Goal: Task Accomplishment & Management: Use online tool/utility

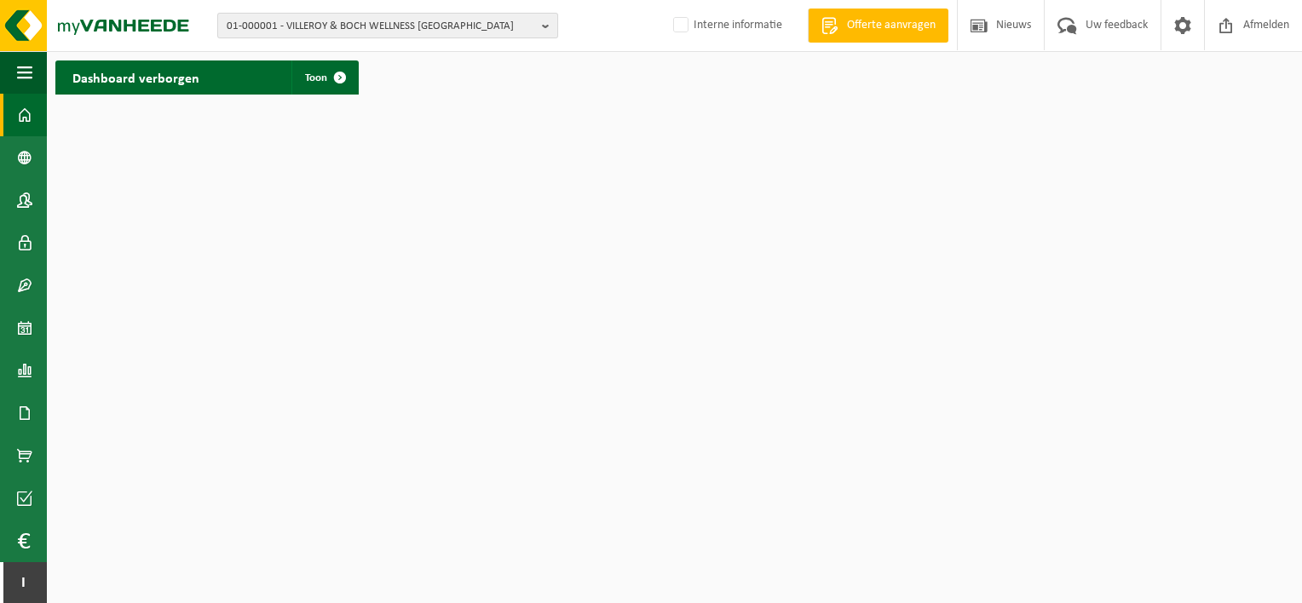
click at [440, 20] on span "01-000001 - VILLEROY & BOCH WELLNESS [GEOGRAPHIC_DATA]" at bounding box center [381, 27] width 309 height 26
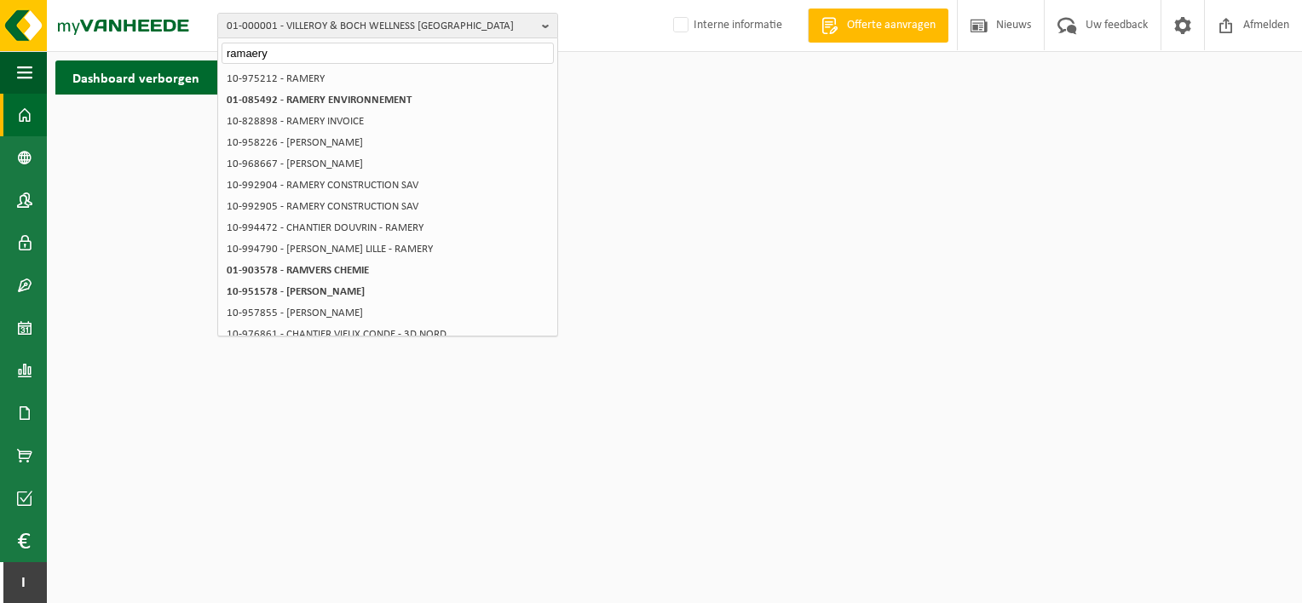
drag, startPoint x: 278, startPoint y: 53, endPoint x: 157, endPoint y: 57, distance: 121.1
click at [157, 57] on div "01-000001 - VILLEROY & BOCH WELLNESS NV ramaery 01-000001 - VILLEROY & BOCH WEL…" at bounding box center [651, 51] width 1302 height 103
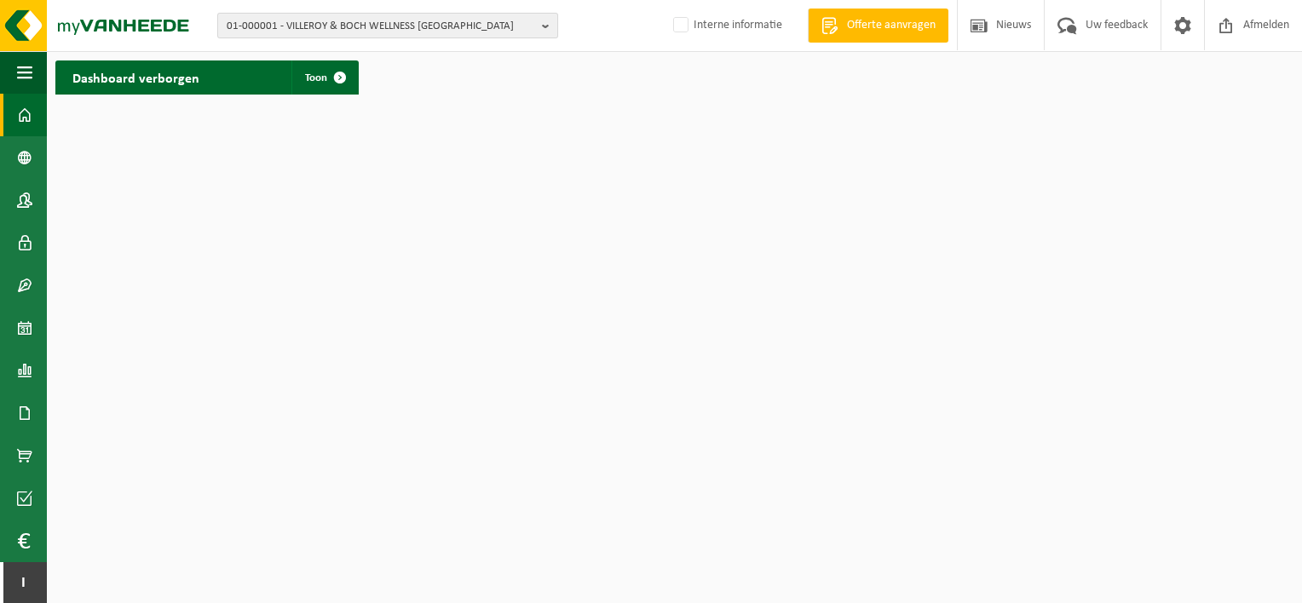
click at [424, 26] on span "01-000001 - VILLEROY & BOCH WELLNESS [GEOGRAPHIC_DATA]" at bounding box center [381, 27] width 309 height 26
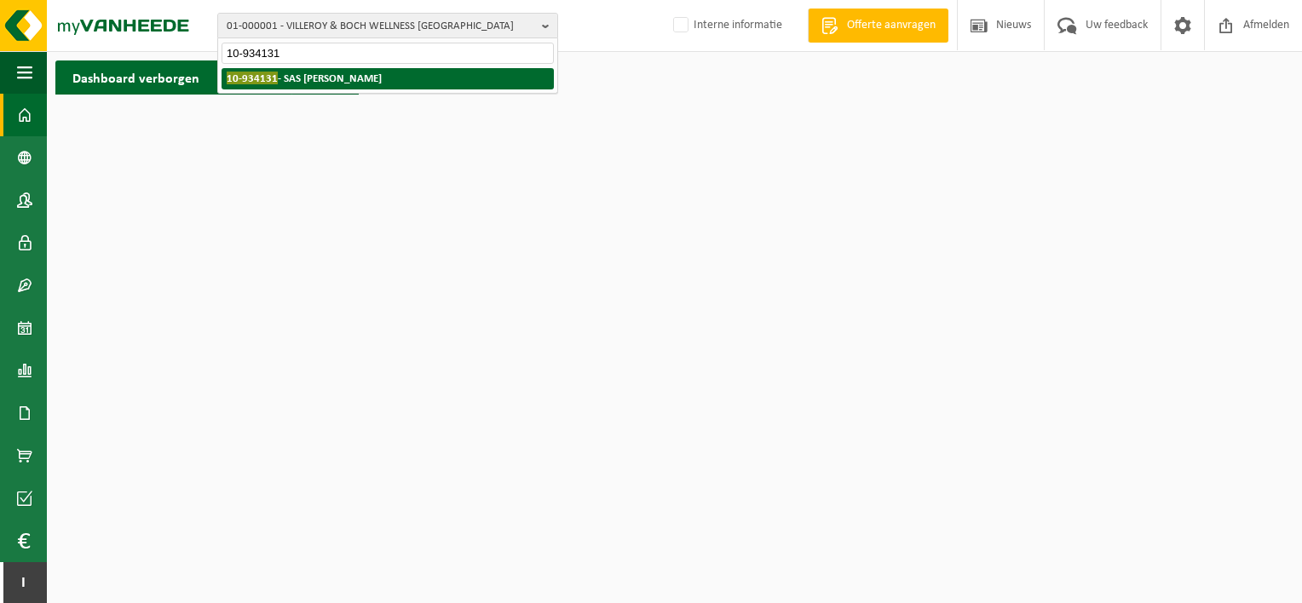
type input "10-934131"
click at [355, 80] on strong "10-934131 - SAS METHA TERNOIS" at bounding box center [304, 78] width 155 height 13
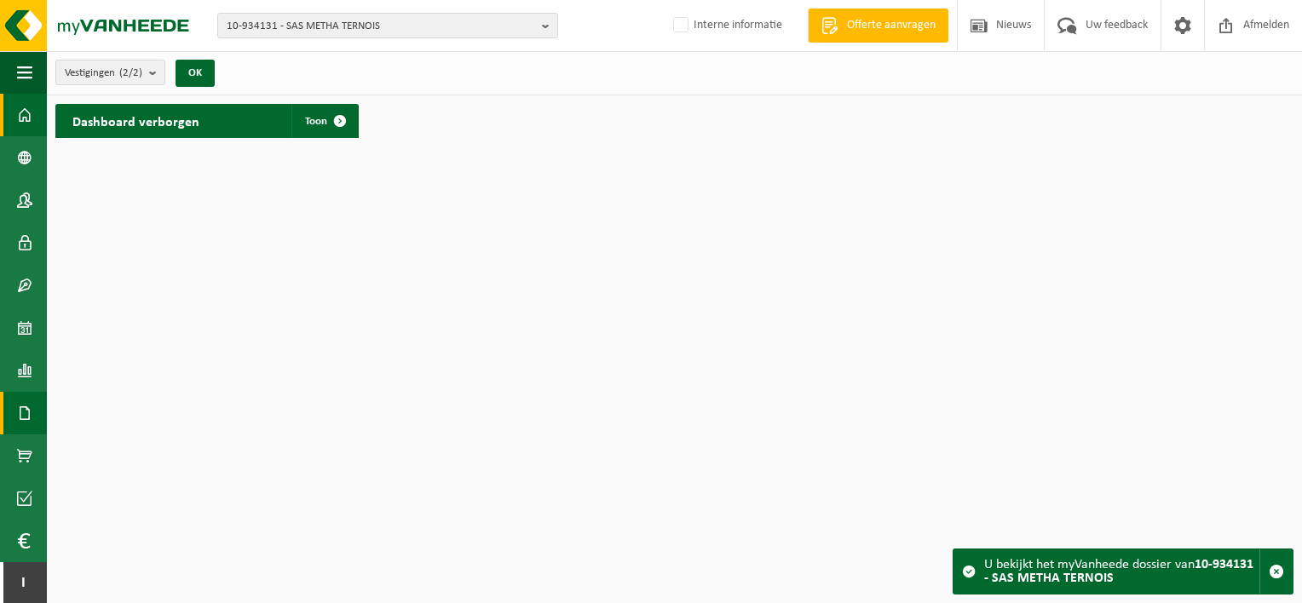
click at [23, 412] on span at bounding box center [24, 413] width 15 height 43
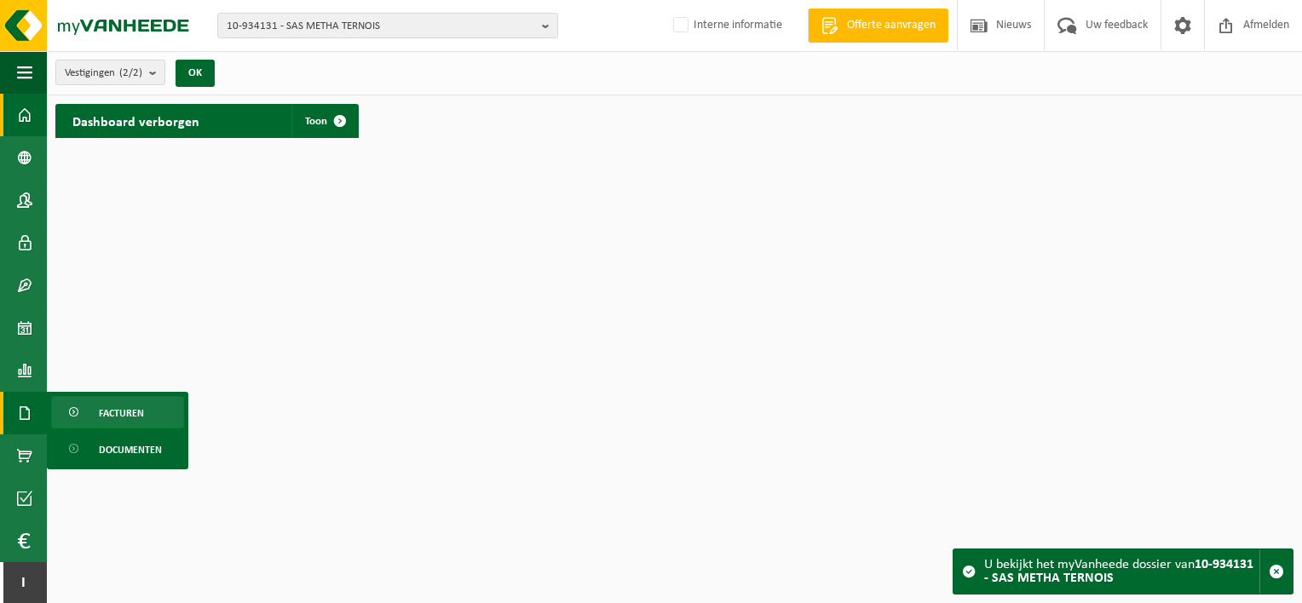
click at [123, 404] on span "Facturen" at bounding box center [121, 413] width 45 height 32
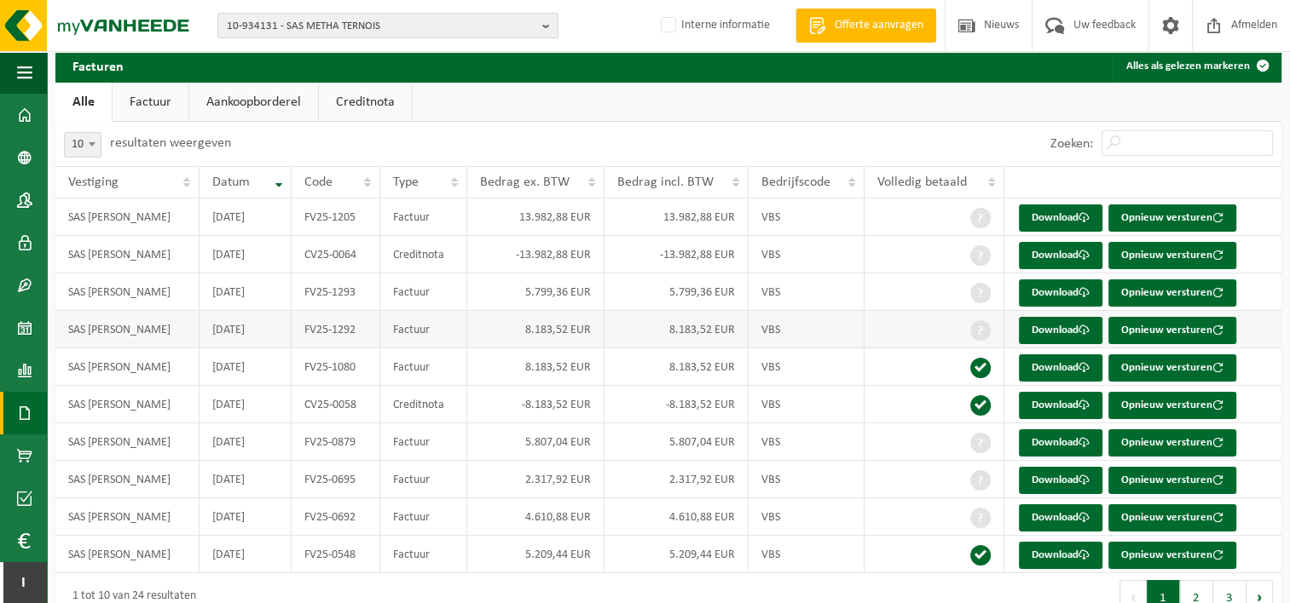
scroll to position [85, 0]
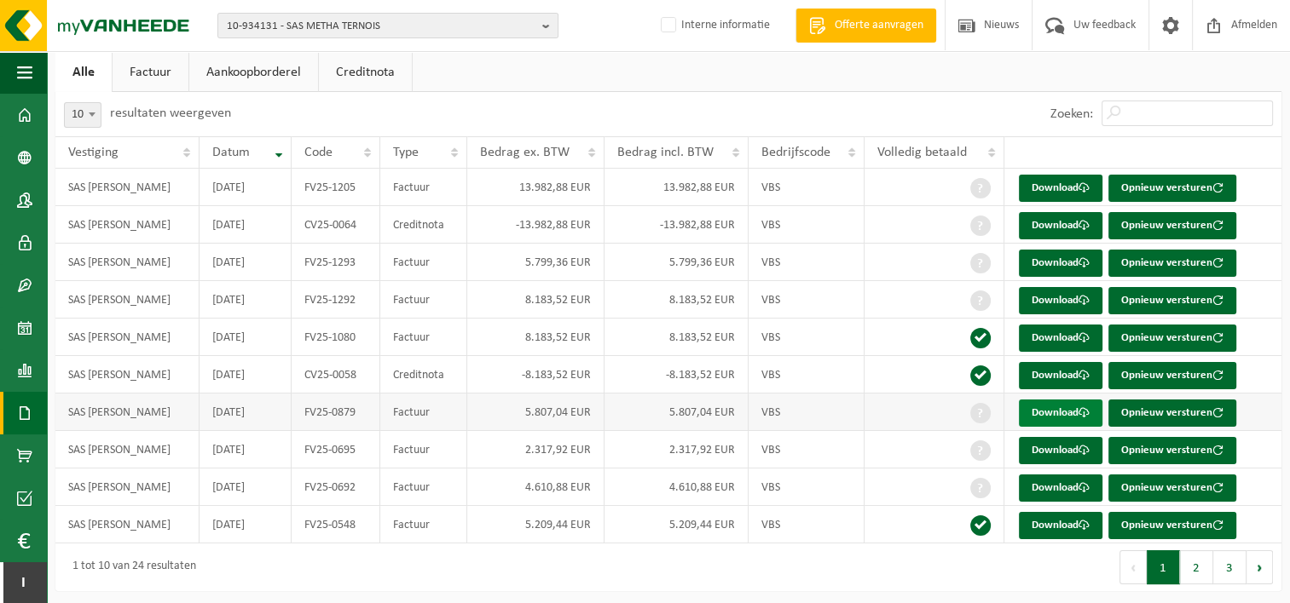
click at [1060, 410] on link "Download" at bounding box center [1061, 413] width 84 height 27
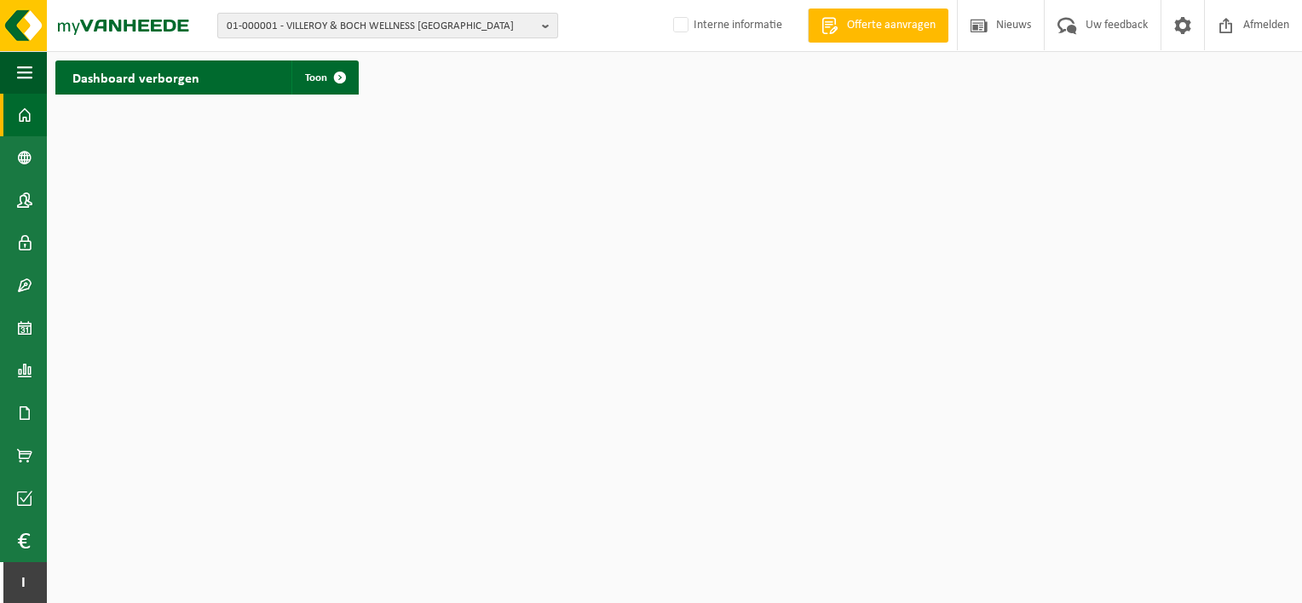
click at [419, 31] on span "01-000001 - VILLEROY & BOCH WELLNESS [GEOGRAPHIC_DATA]" at bounding box center [381, 27] width 309 height 26
type input "10-934131"
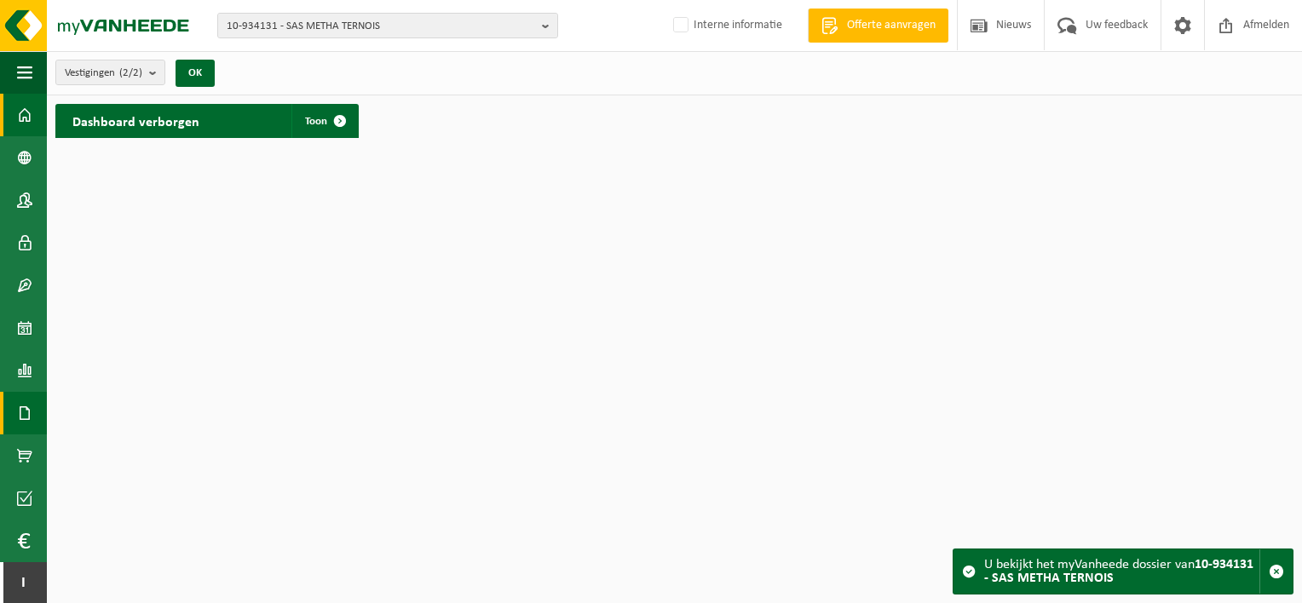
click at [16, 402] on link "Documenten" at bounding box center [23, 413] width 47 height 43
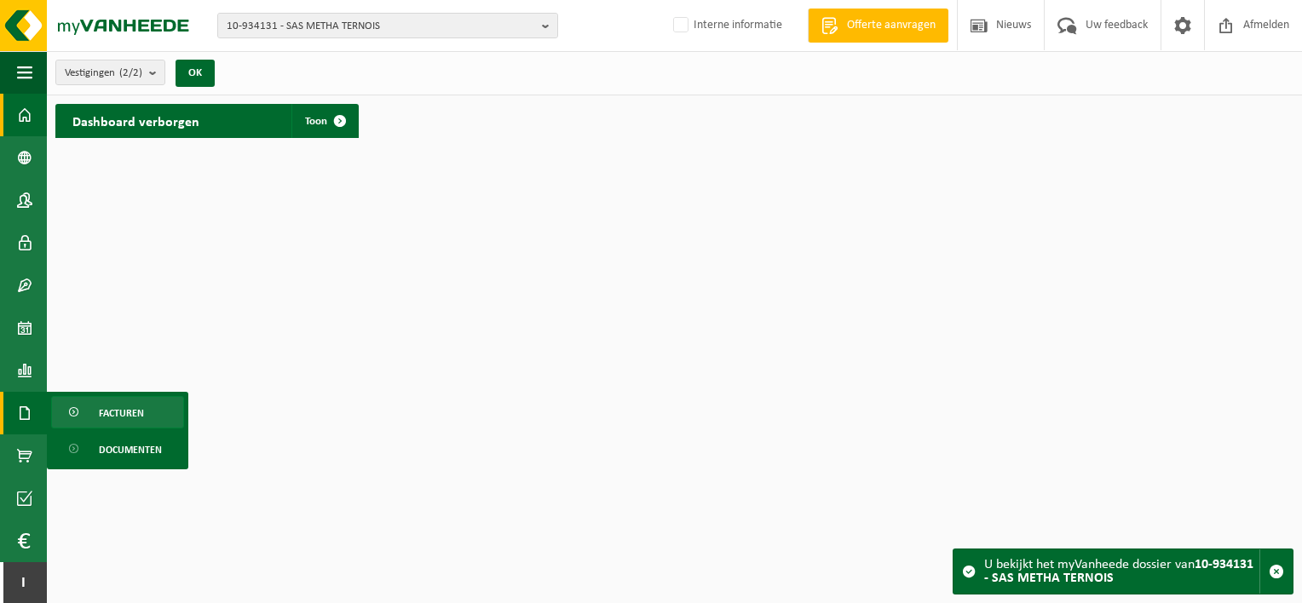
click at [117, 413] on span "Facturen" at bounding box center [121, 413] width 45 height 32
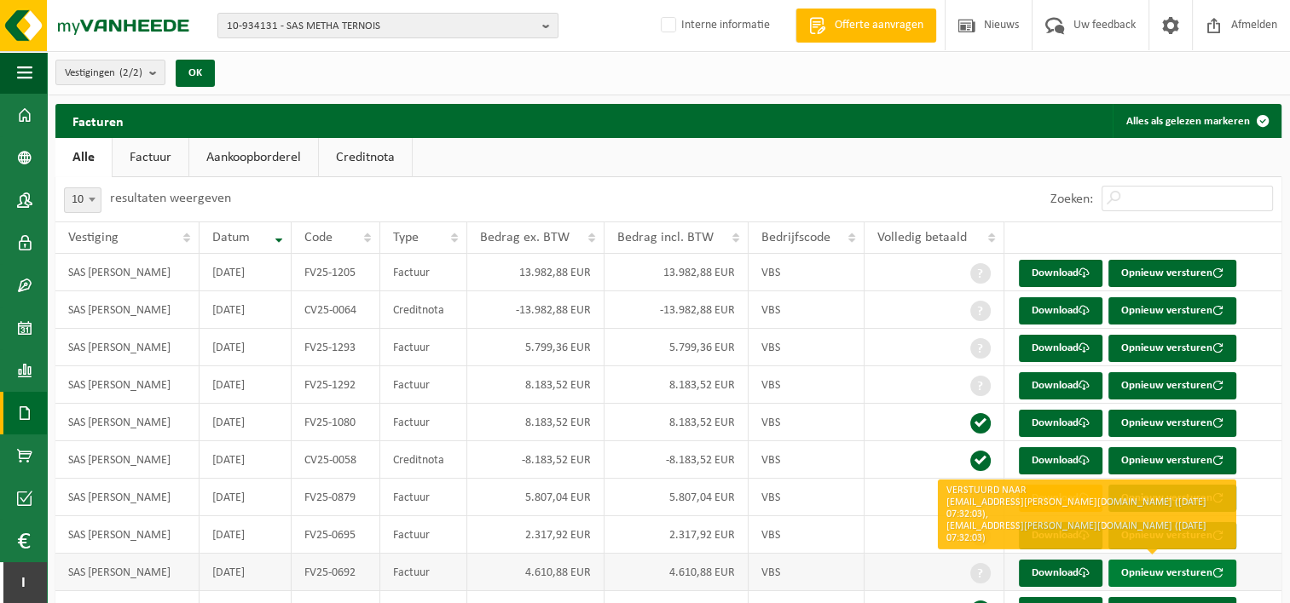
click at [1192, 570] on button "Opnieuw versturen" at bounding box center [1172, 573] width 128 height 27
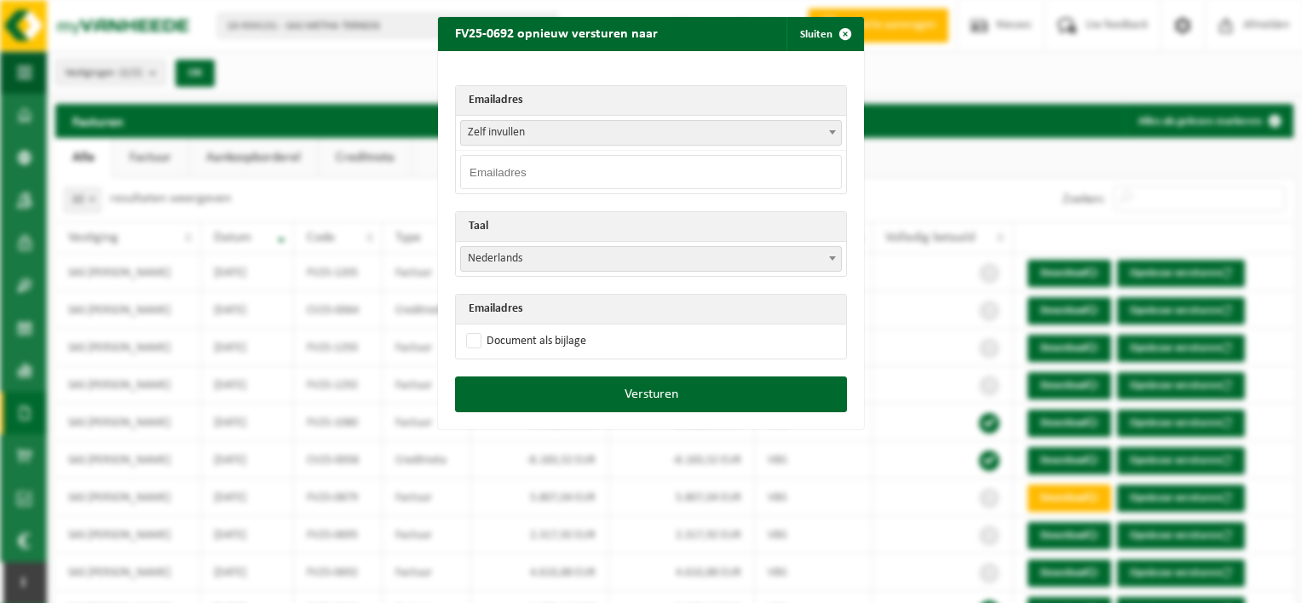
click at [549, 170] on input "email" at bounding box center [651, 172] width 382 height 34
paste input "[PERSON_NAME] <[EMAIL_ADDRESS][PERSON_NAME][DOMAIN_NAME]>"
click at [554, 172] on input "[PERSON_NAME] <[EMAIL_ADDRESS][PERSON_NAME][DOMAIN_NAME]" at bounding box center [651, 172] width 382 height 34
type input "[EMAIL_ADDRESS][PERSON_NAME][DOMAIN_NAME]"
click at [470, 339] on label "Document als bijlage" at bounding box center [525, 342] width 124 height 26
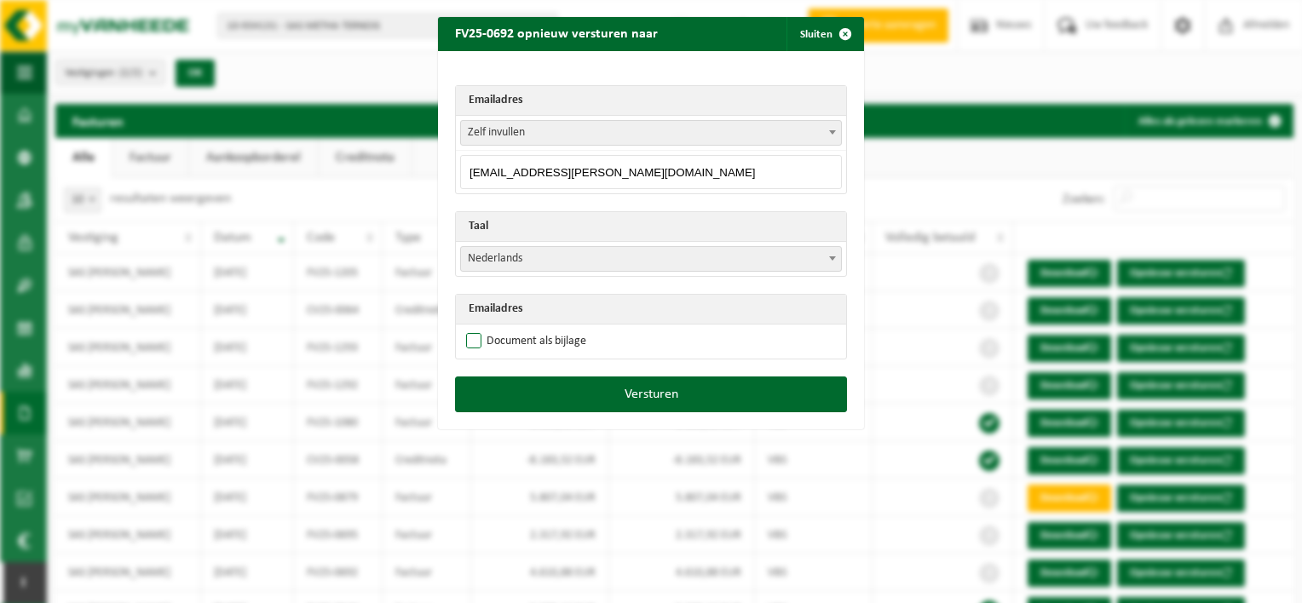
click at [470, 329] on input "Document als bijlage" at bounding box center [672, 328] width 426 height 1
checkbox input "true"
click at [569, 259] on span "Nederlands" at bounding box center [651, 259] width 380 height 24
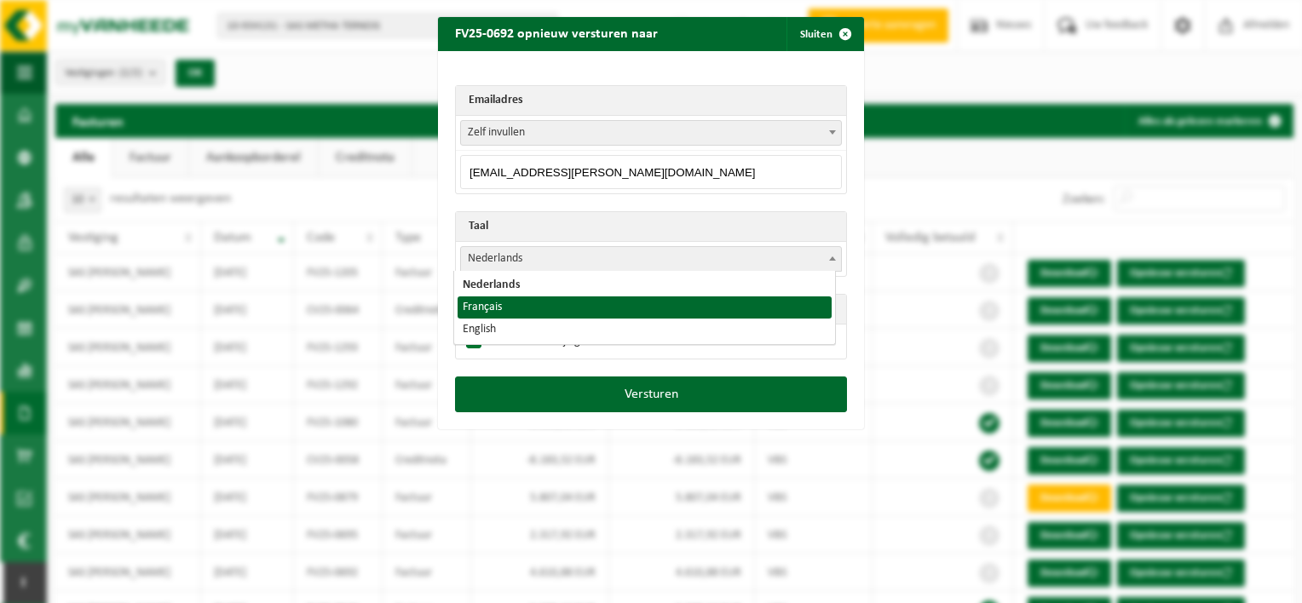
select select "fr"
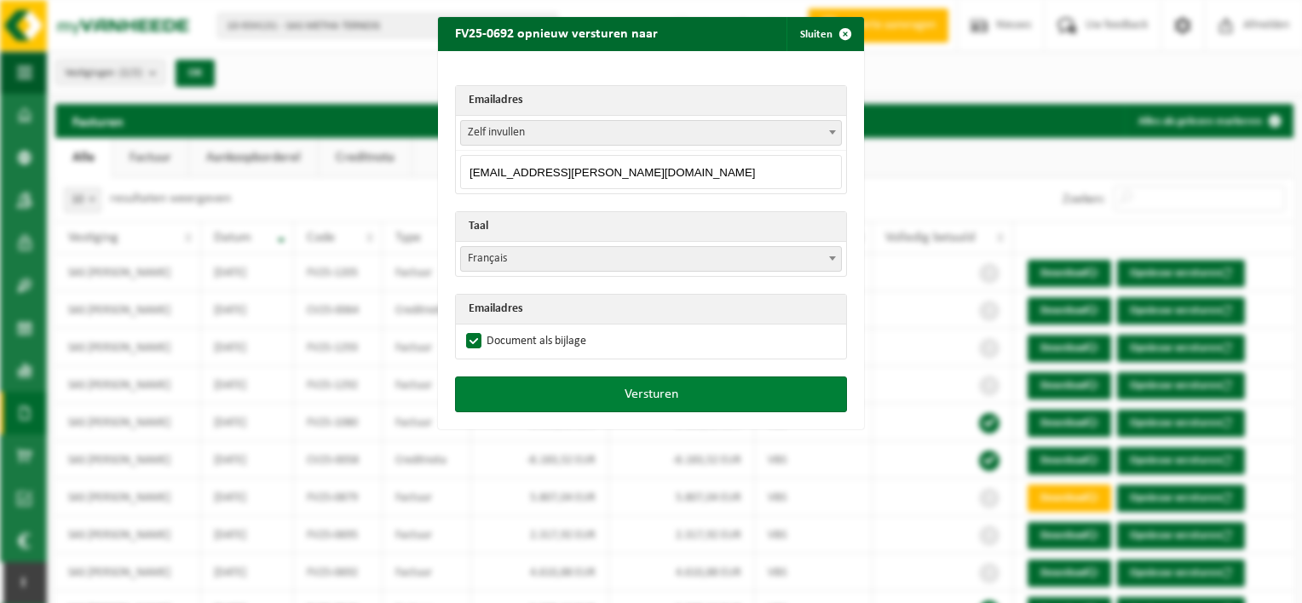
click at [719, 394] on button "Versturen" at bounding box center [651, 395] width 392 height 36
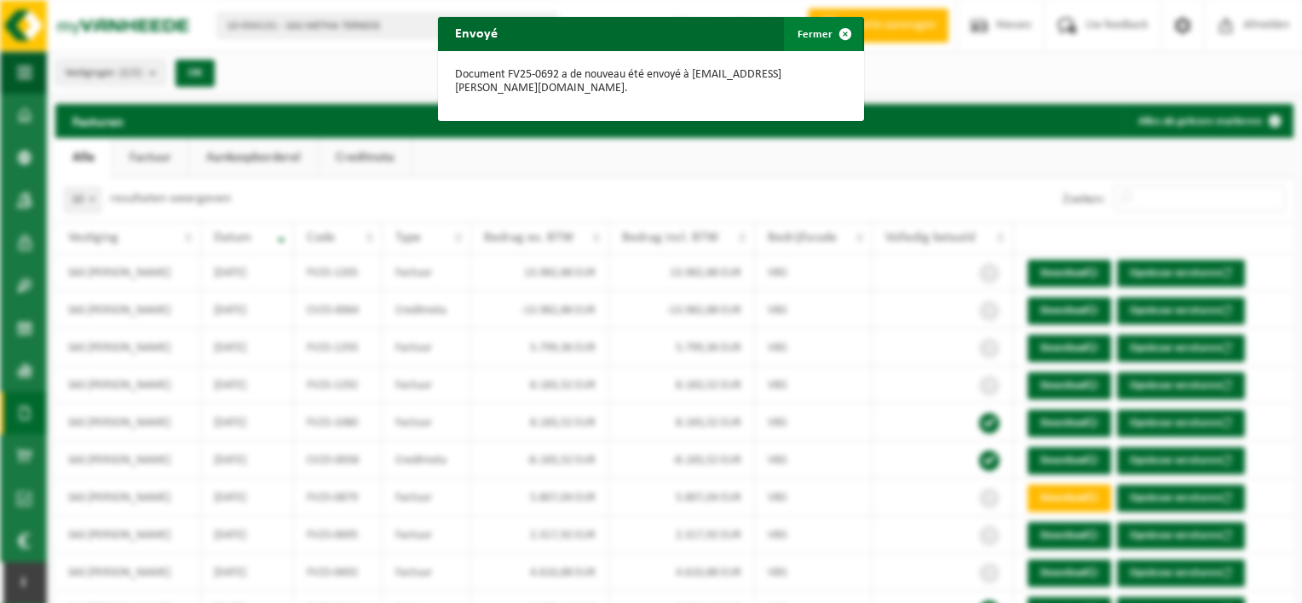
click at [840, 39] on span "button" at bounding box center [845, 34] width 34 height 34
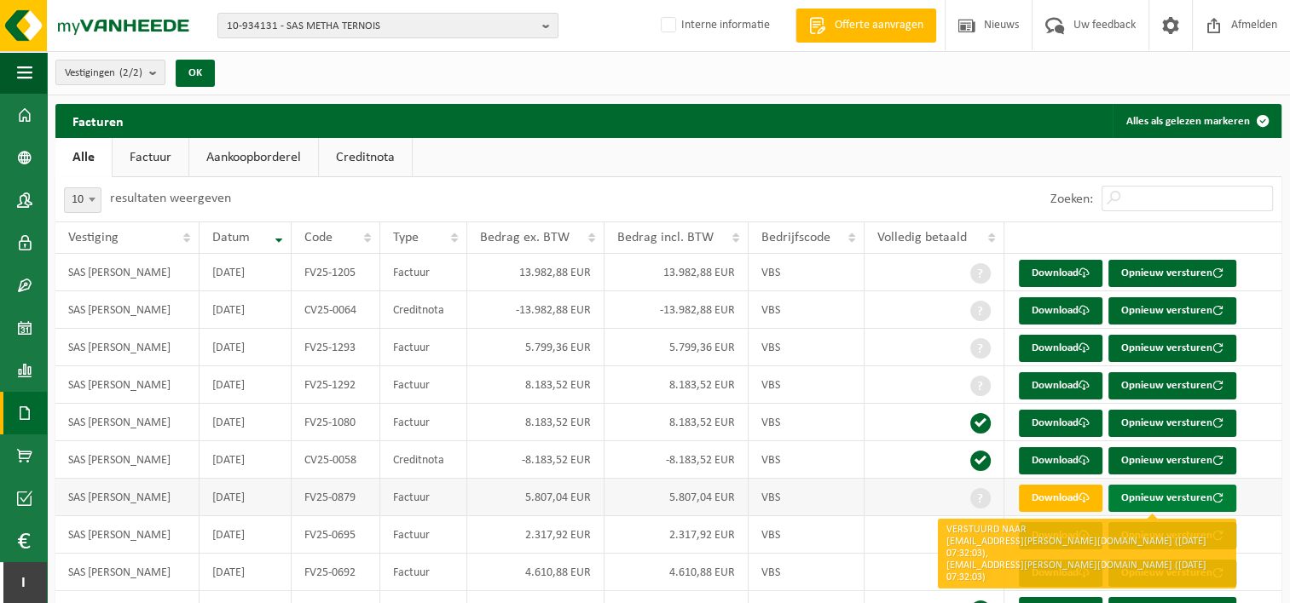
click at [1199, 494] on button "Opnieuw versturen" at bounding box center [1172, 498] width 128 height 27
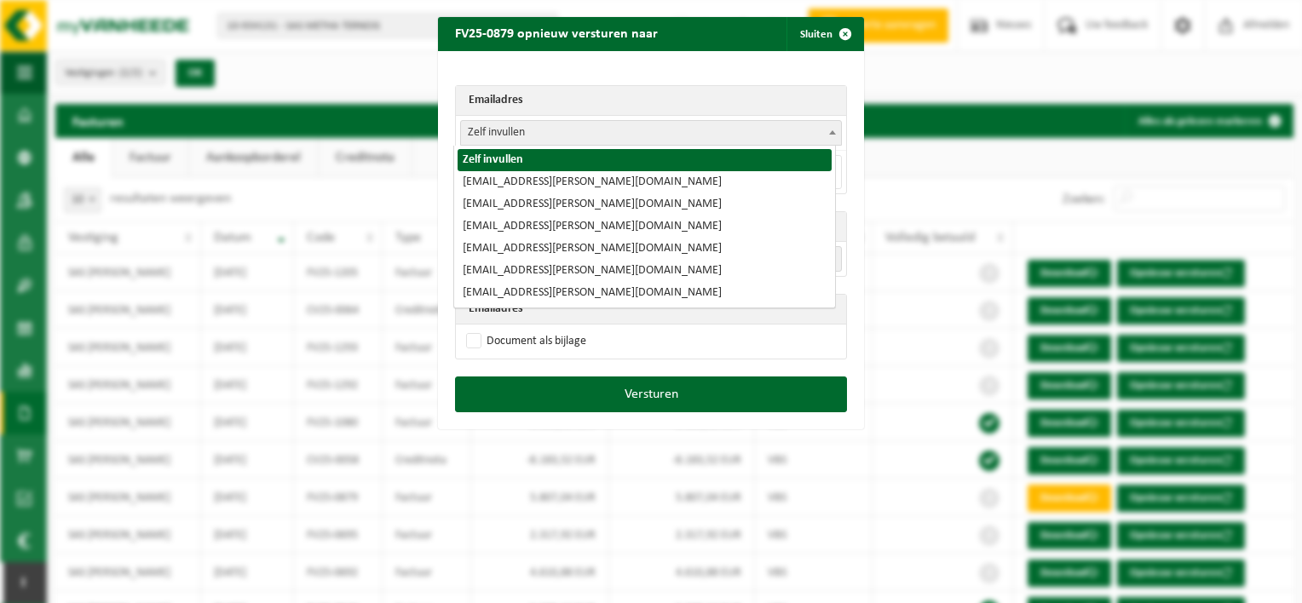
click at [771, 126] on span "Zelf invullen" at bounding box center [651, 133] width 380 height 24
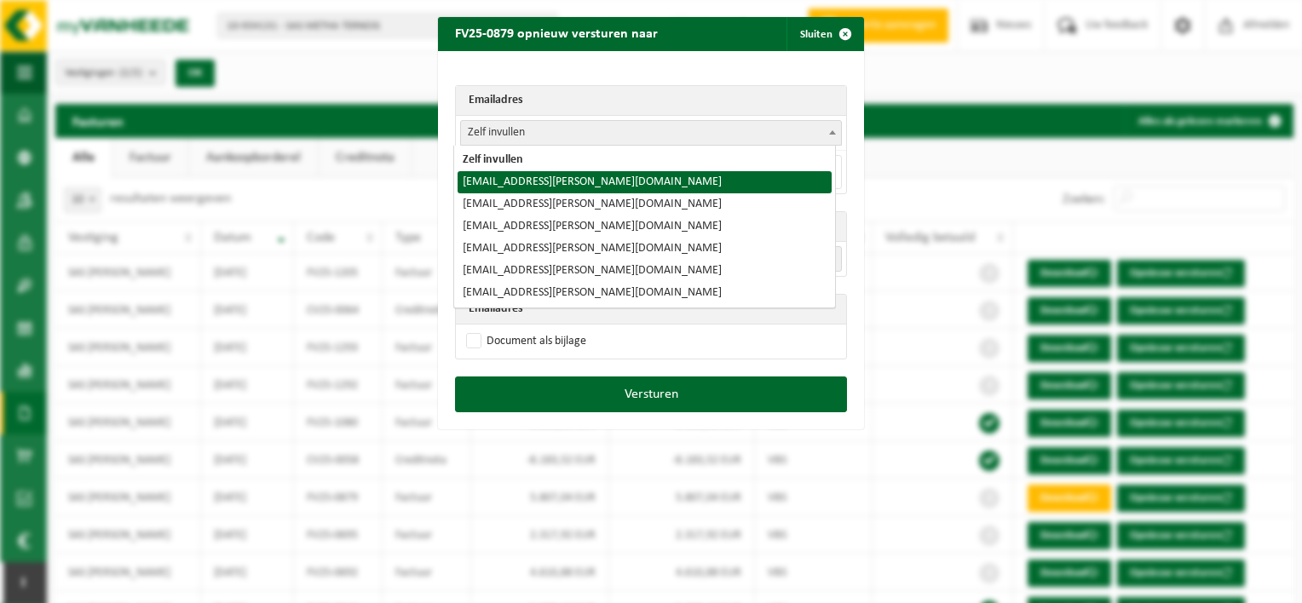
select select "[EMAIL_ADDRESS][PERSON_NAME][DOMAIN_NAME]"
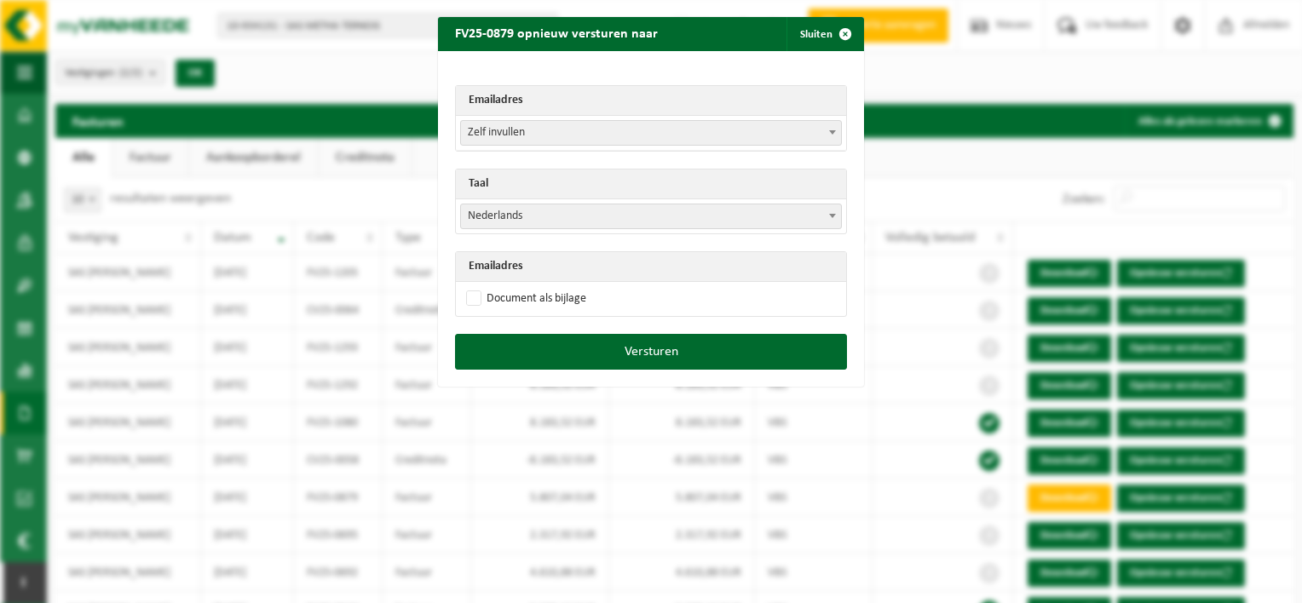
click at [785, 136] on span "Zelf invullen" at bounding box center [651, 133] width 380 height 24
drag, startPoint x: 537, startPoint y: 182, endPoint x: 542, endPoint y: 142, distance: 40.4
click at [542, 142] on span "Zelf invullen" at bounding box center [651, 133] width 380 height 24
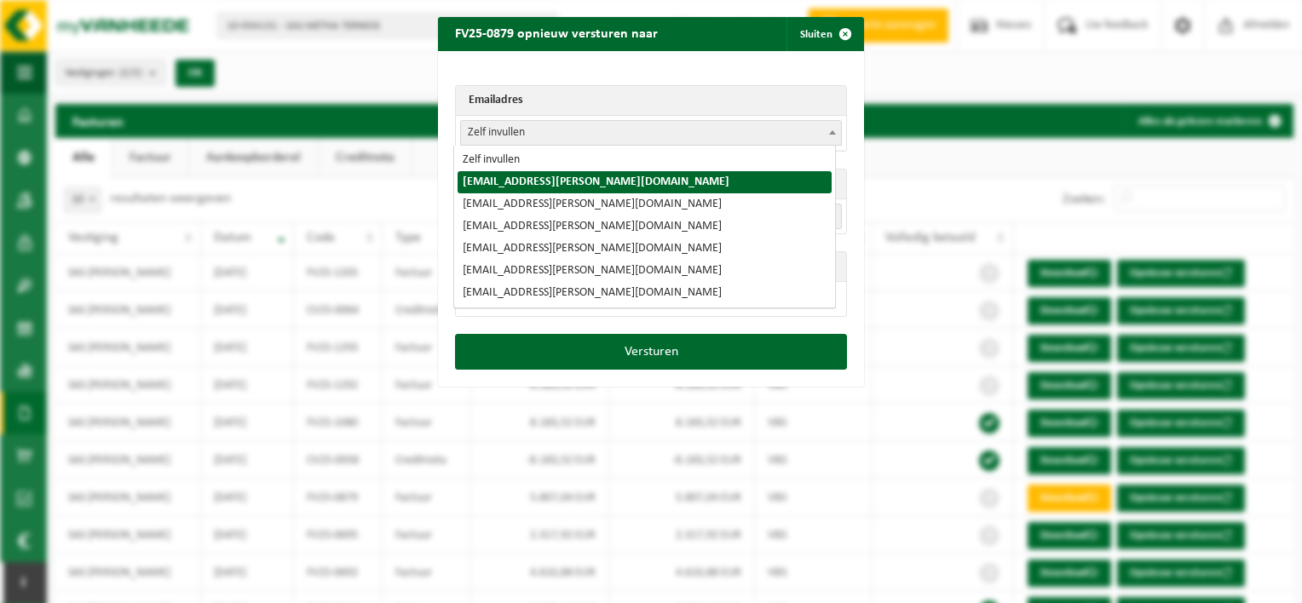
click at [646, 132] on span "Zelf invullen" at bounding box center [651, 133] width 380 height 24
click at [559, 132] on span "Zelf invullen" at bounding box center [651, 133] width 380 height 24
click at [955, 181] on div "FV25-0879 opnieuw versturen naar Sluiten Emailadres Zelf invullen [EMAIL_ADDRES…" at bounding box center [651, 301] width 1302 height 603
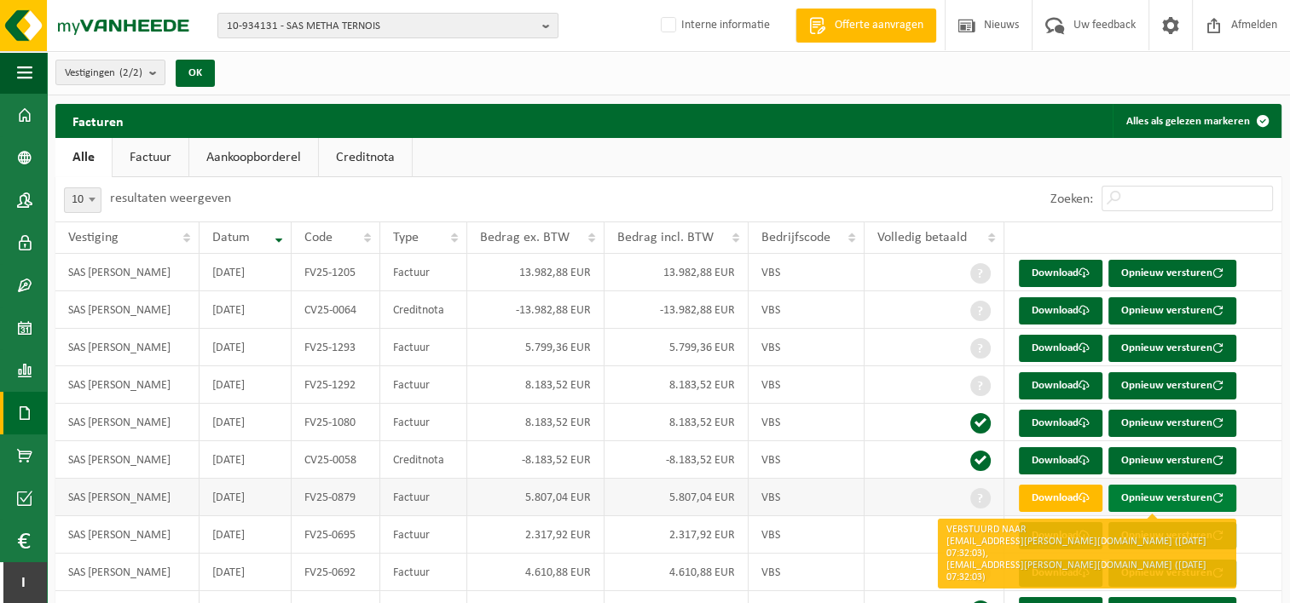
click at [1186, 499] on button "Opnieuw versturen" at bounding box center [1172, 498] width 128 height 27
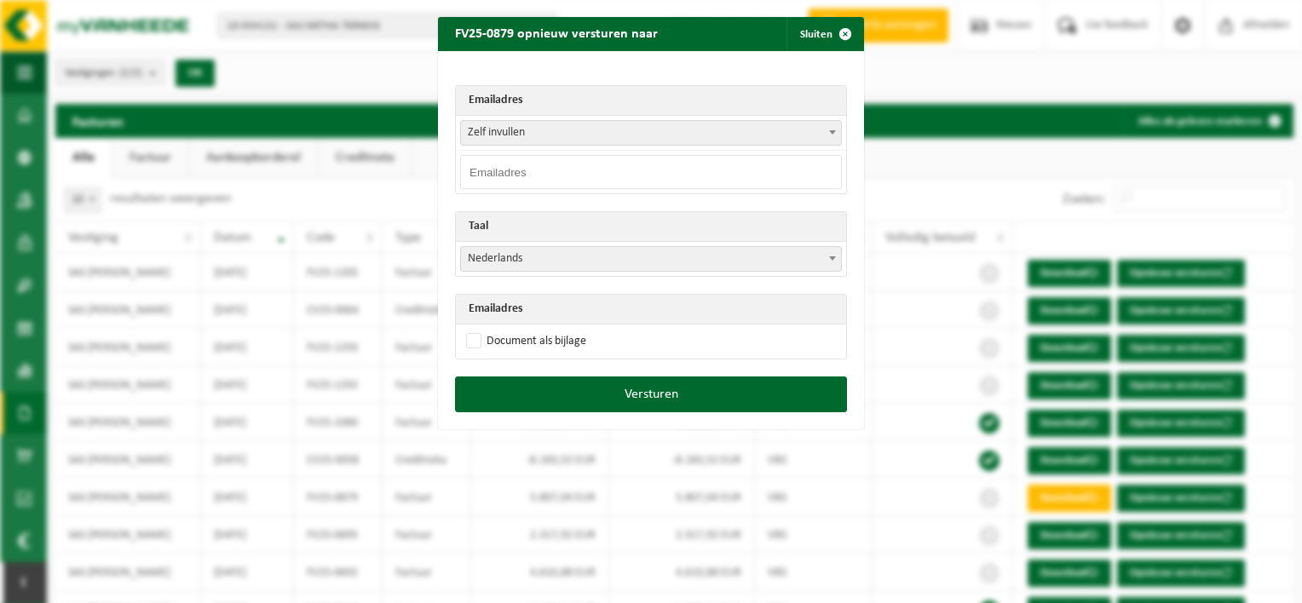
click at [506, 170] on input "email" at bounding box center [651, 172] width 382 height 34
type input "[EMAIL_ADDRESS][PERSON_NAME][DOMAIN_NAME]"
click at [529, 258] on span "Nederlands" at bounding box center [651, 259] width 380 height 24
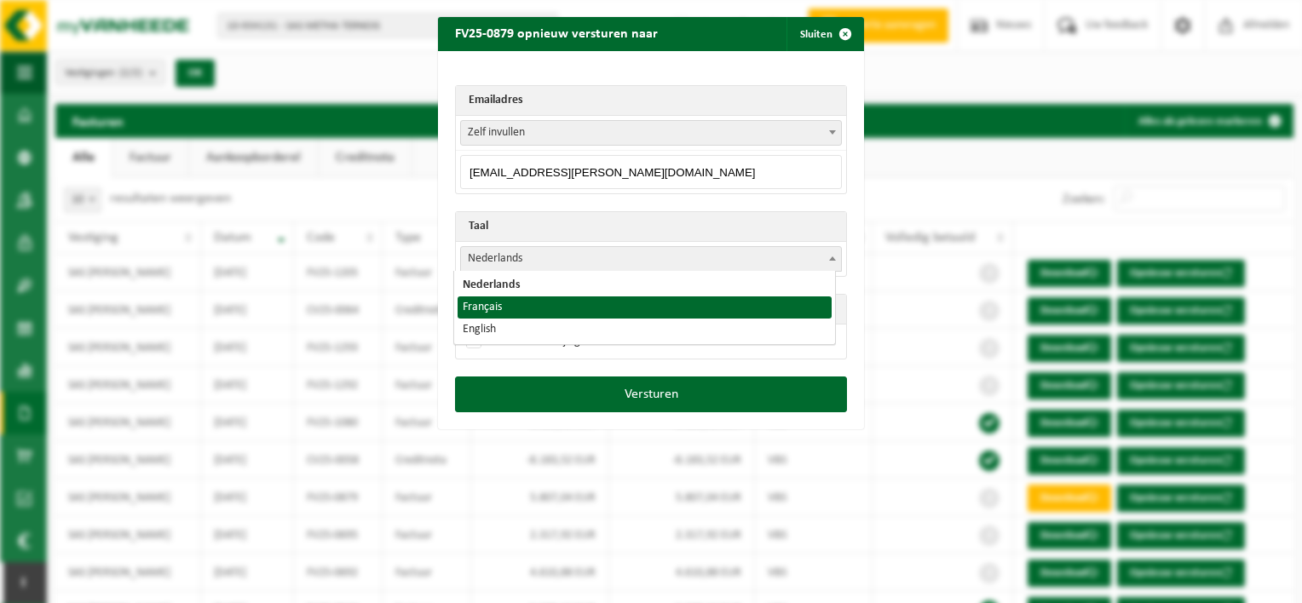
select select "fr"
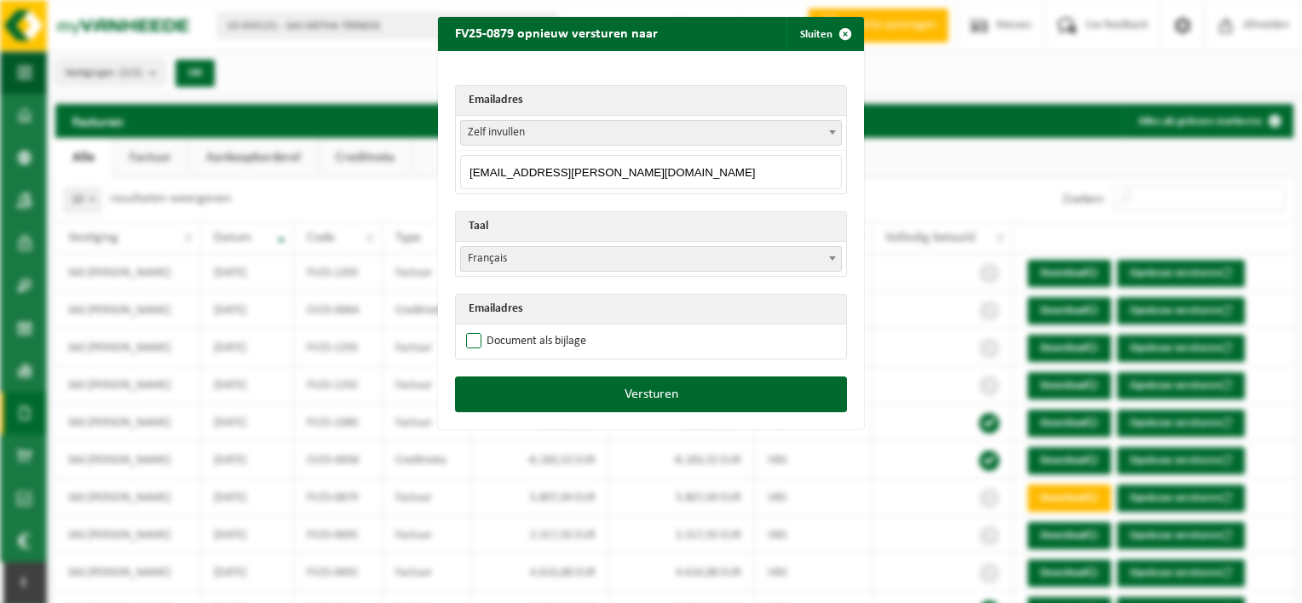
click at [463, 342] on label "Document als bijlage" at bounding box center [525, 342] width 124 height 26
click at [459, 329] on input "Document als bijlage" at bounding box center [672, 328] width 426 height 1
checkbox input "true"
click at [833, 31] on span "button" at bounding box center [845, 34] width 34 height 34
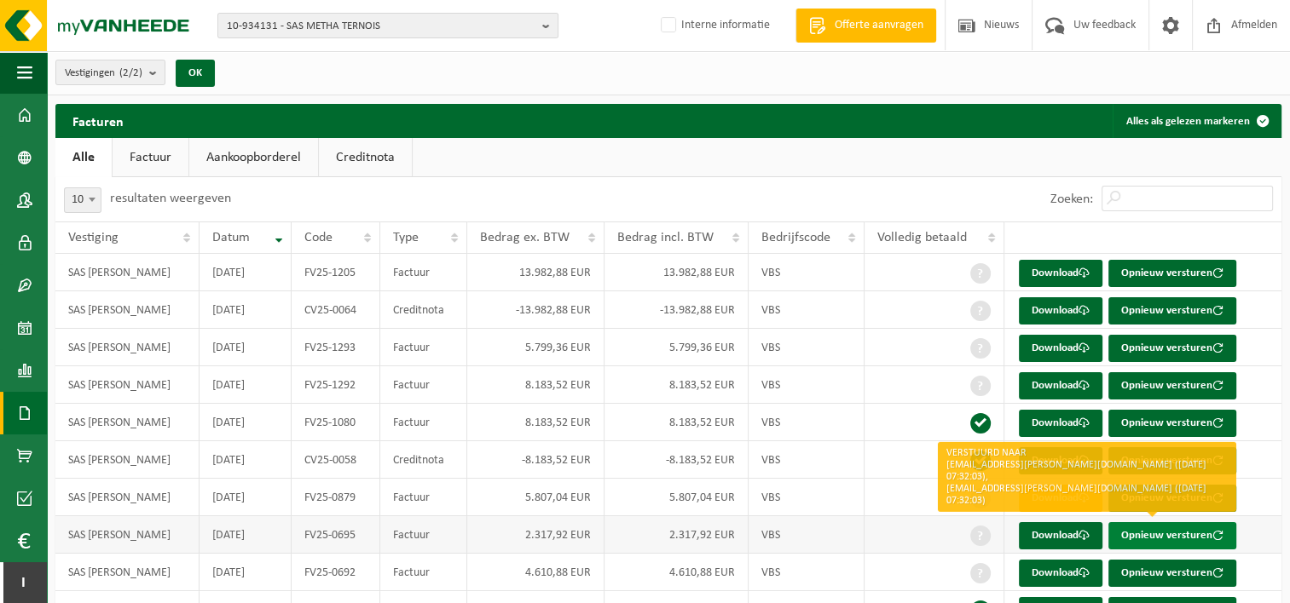
click at [1165, 532] on button "Opnieuw versturen" at bounding box center [1172, 535] width 128 height 27
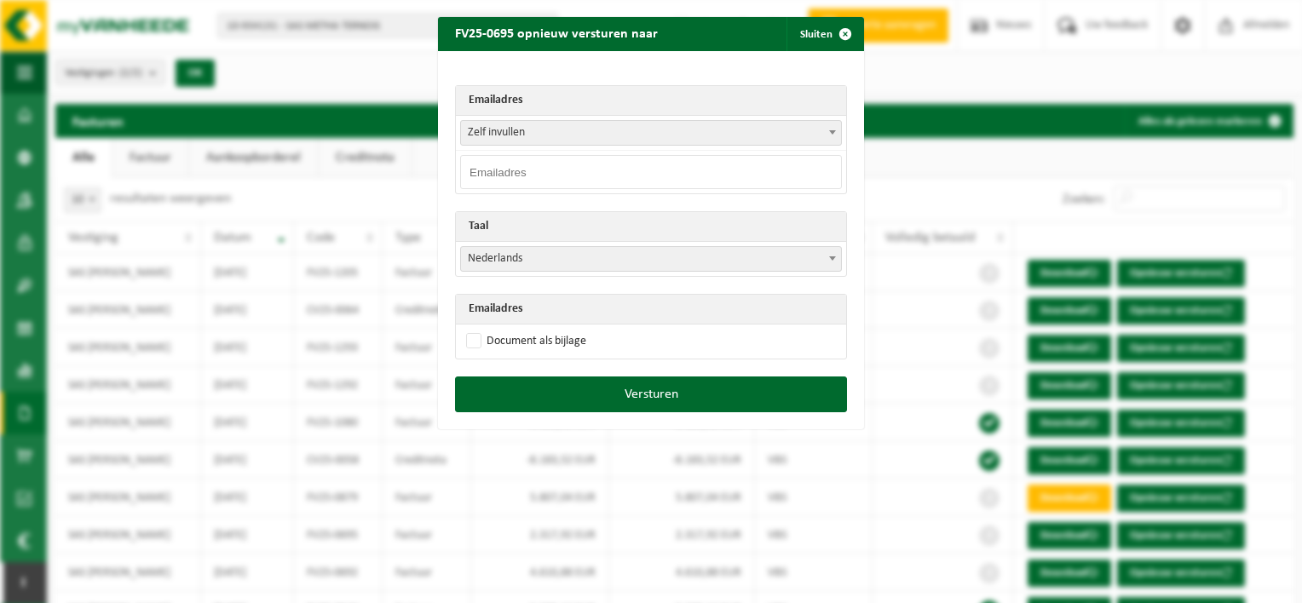
click at [574, 157] on input "email" at bounding box center [651, 172] width 382 height 34
type input "[EMAIL_ADDRESS][PERSON_NAME][DOMAIN_NAME]"
click at [487, 257] on span "Nederlands" at bounding box center [651, 259] width 380 height 24
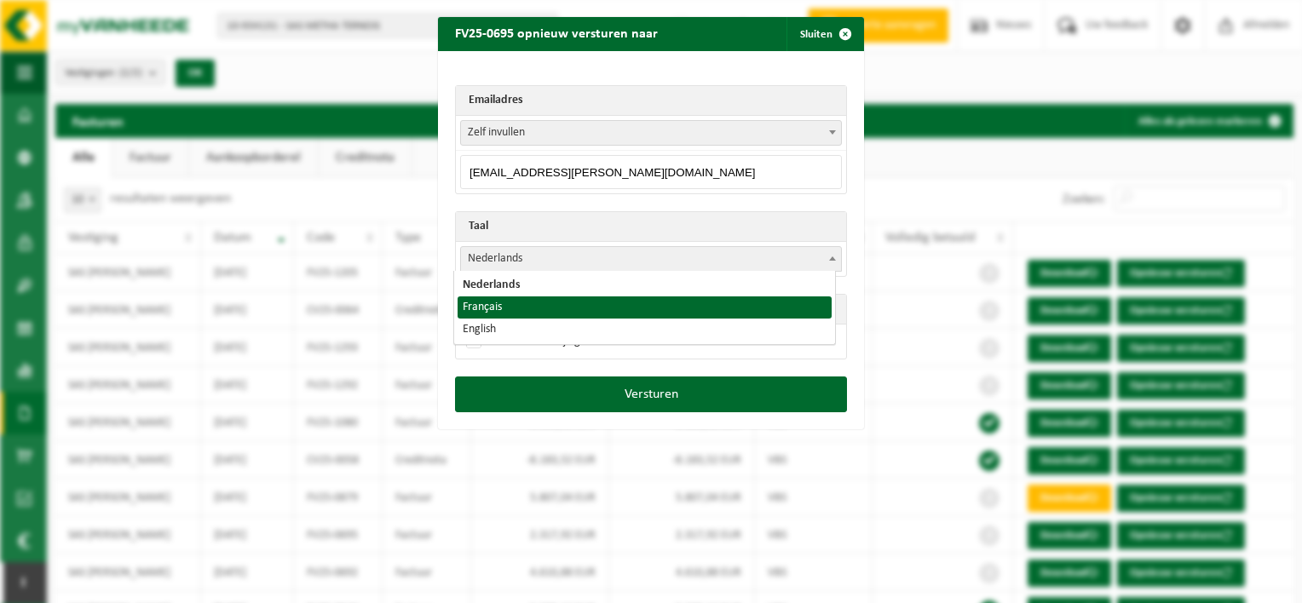
select select "fr"
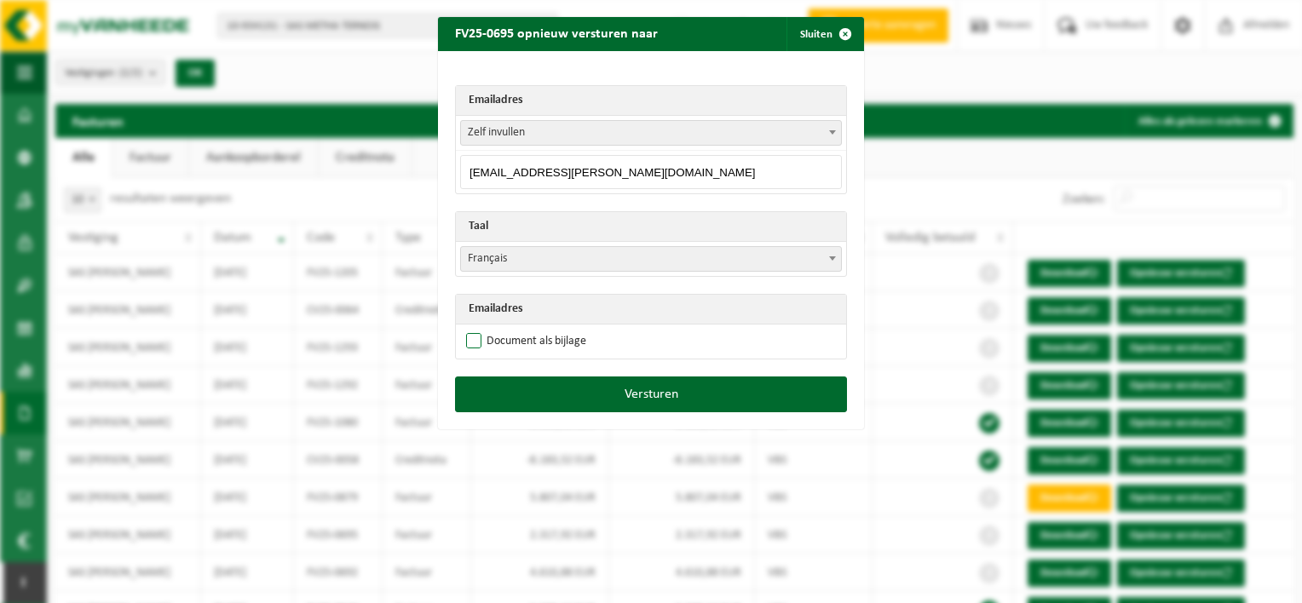
click at [470, 345] on label "Document als bijlage" at bounding box center [525, 342] width 124 height 26
click at [470, 329] on input "Document als bijlage" at bounding box center [672, 328] width 426 height 1
checkbox input "true"
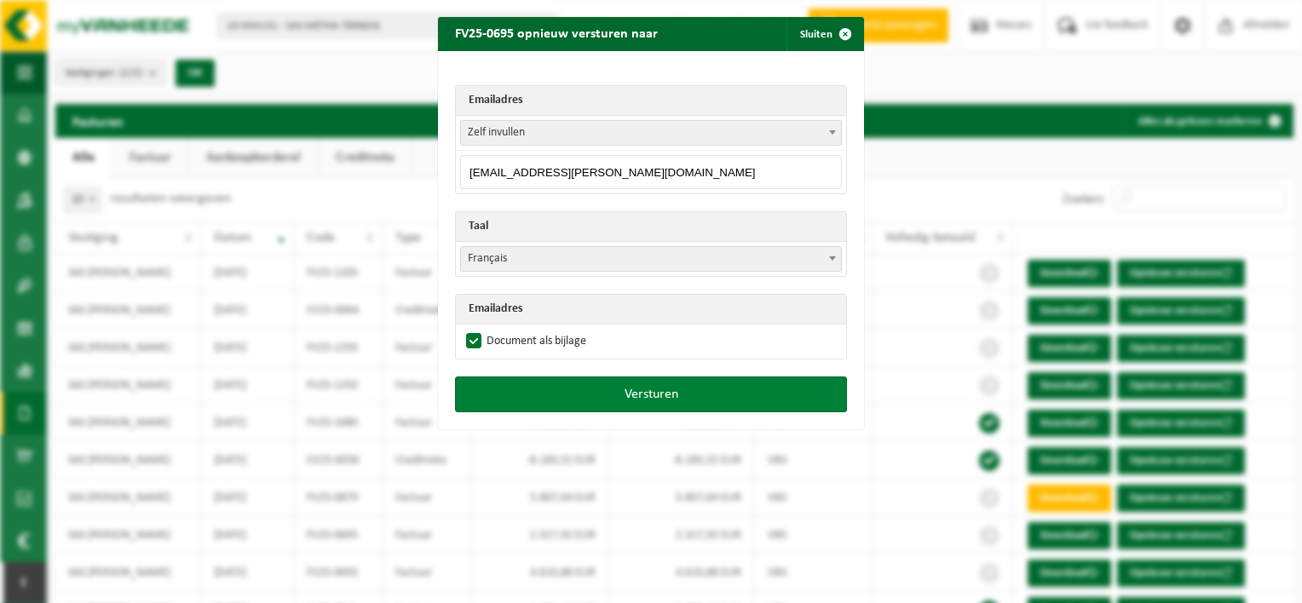
click at [559, 405] on button "Versturen" at bounding box center [651, 395] width 392 height 36
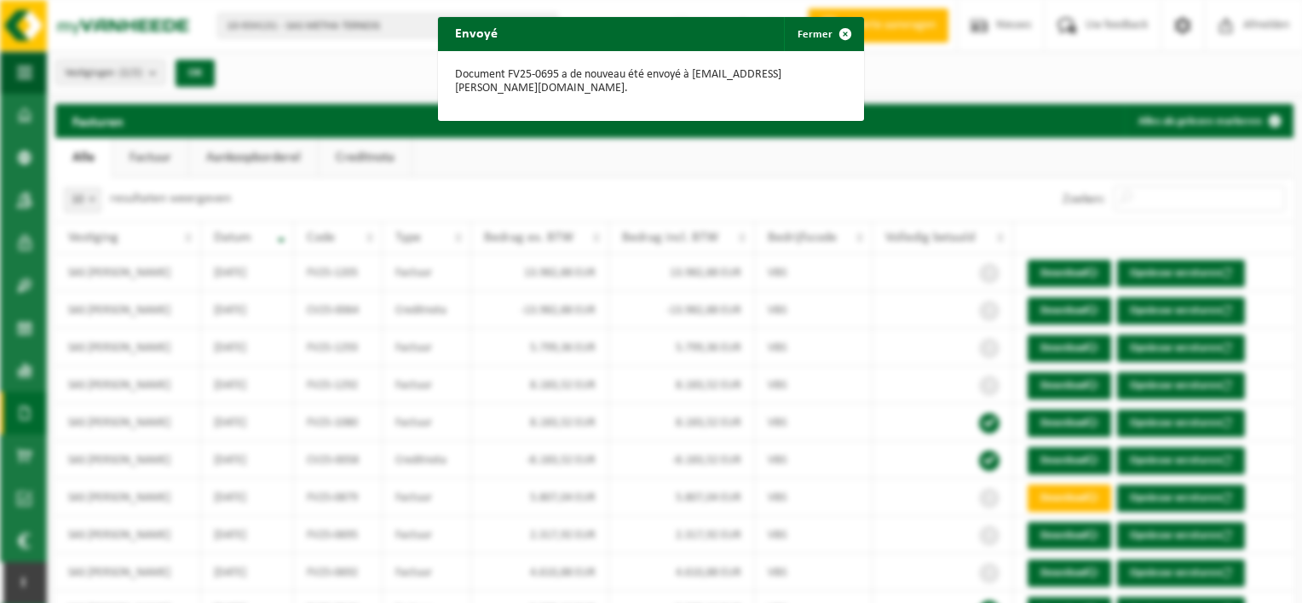
click at [886, 383] on div "Envoyé Fermer Document FV25-0695 a de nouveau été envoyé à [EMAIL_ADDRESS][PERS…" at bounding box center [651, 301] width 1302 height 603
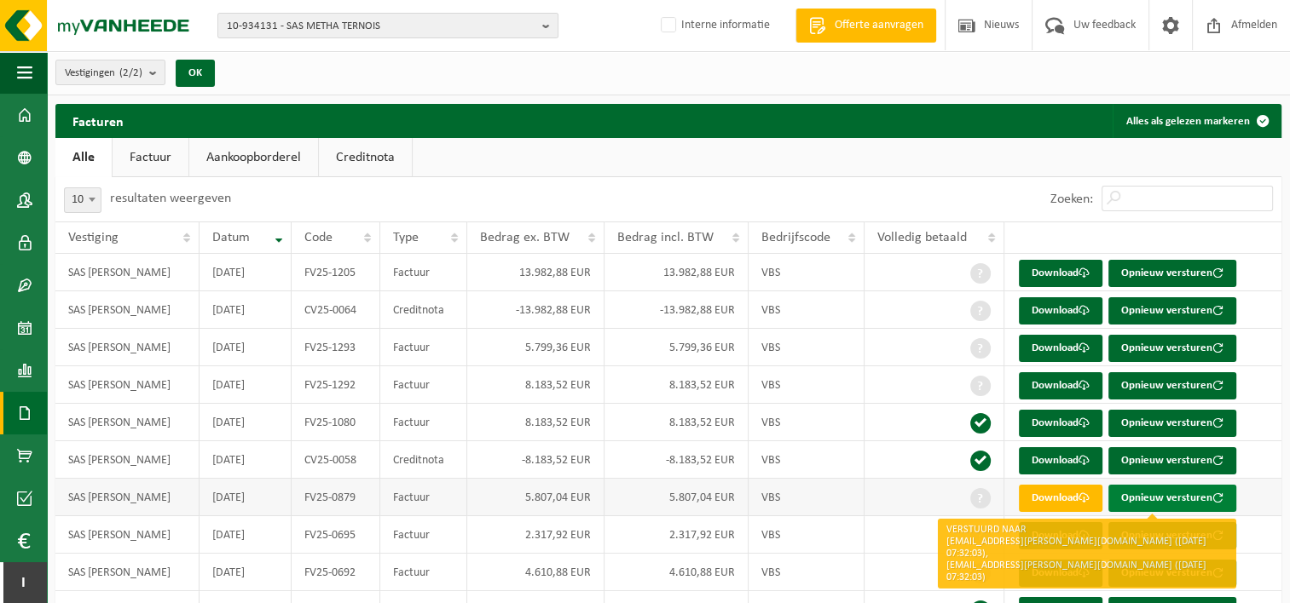
click at [1193, 495] on button "Opnieuw versturen" at bounding box center [1172, 498] width 128 height 27
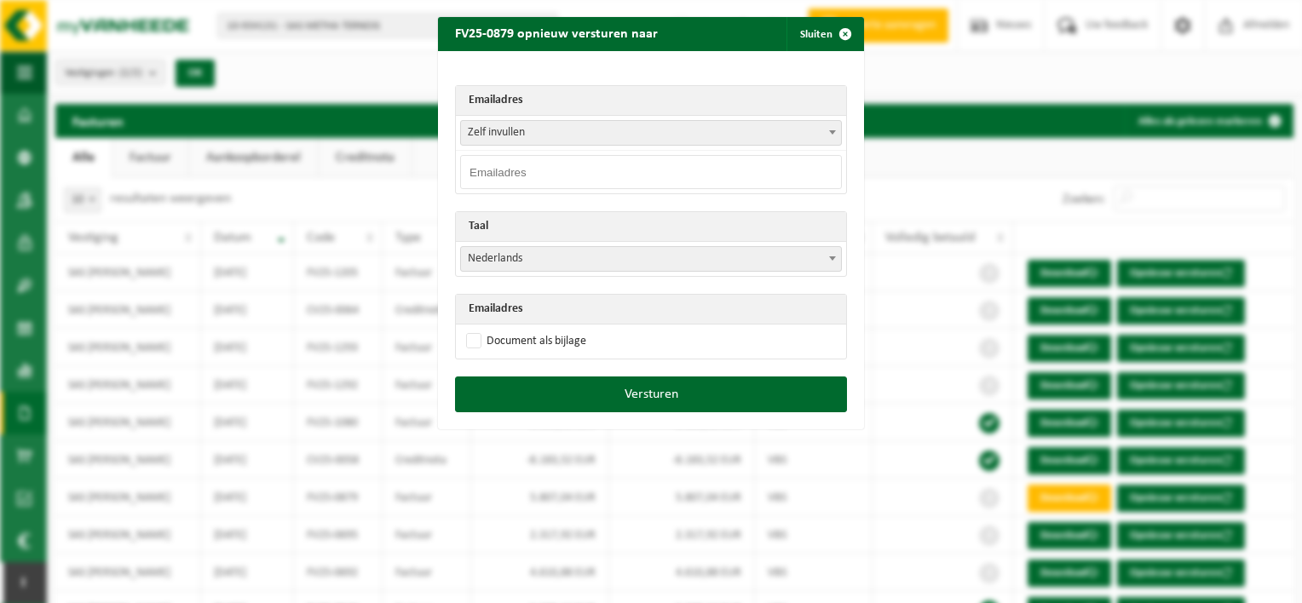
click at [615, 168] on input "email" at bounding box center [651, 172] width 382 height 34
type input "[EMAIL_ADDRESS][PERSON_NAME][DOMAIN_NAME]"
click at [465, 344] on label "Document als bijlage" at bounding box center [525, 342] width 124 height 26
click at [465, 329] on input "Document als bijlage" at bounding box center [672, 328] width 426 height 1
checkbox input "true"
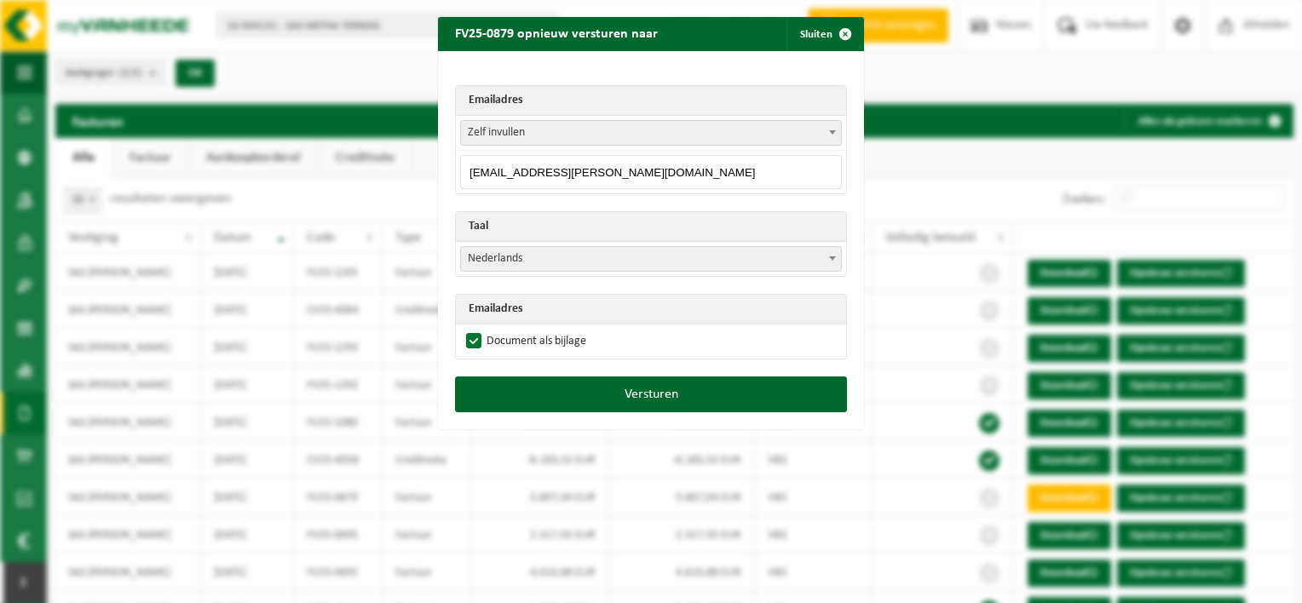
click at [515, 260] on span "Nederlands" at bounding box center [651, 259] width 380 height 24
select select "fr"
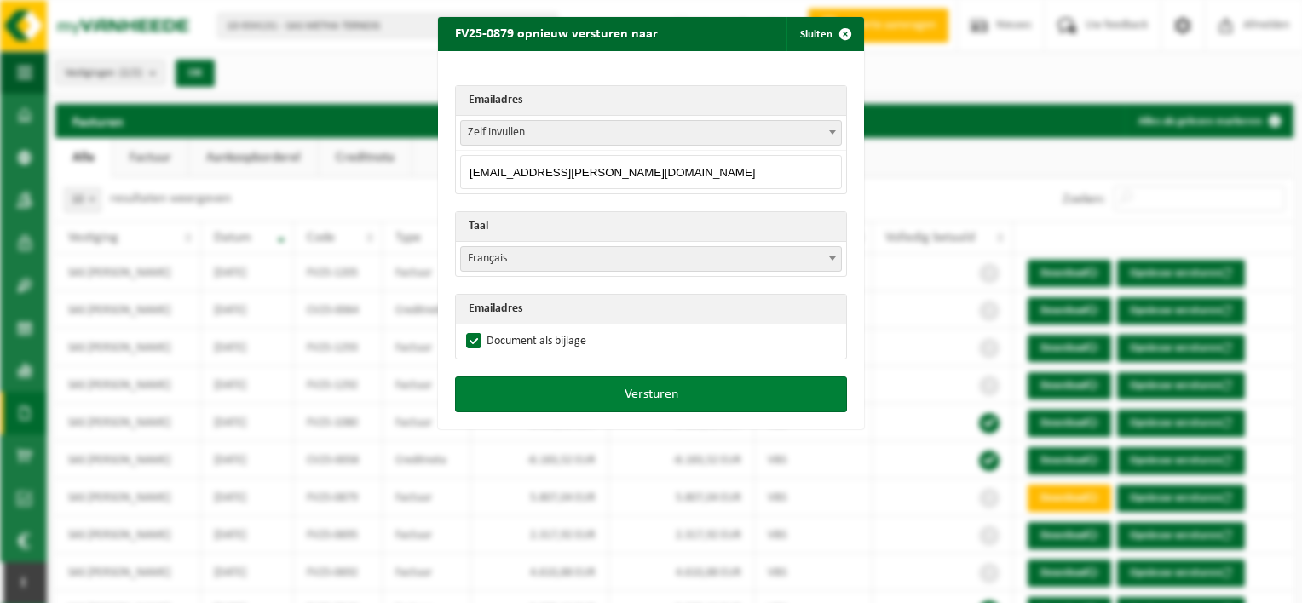
click at [594, 385] on button "Versturen" at bounding box center [651, 395] width 392 height 36
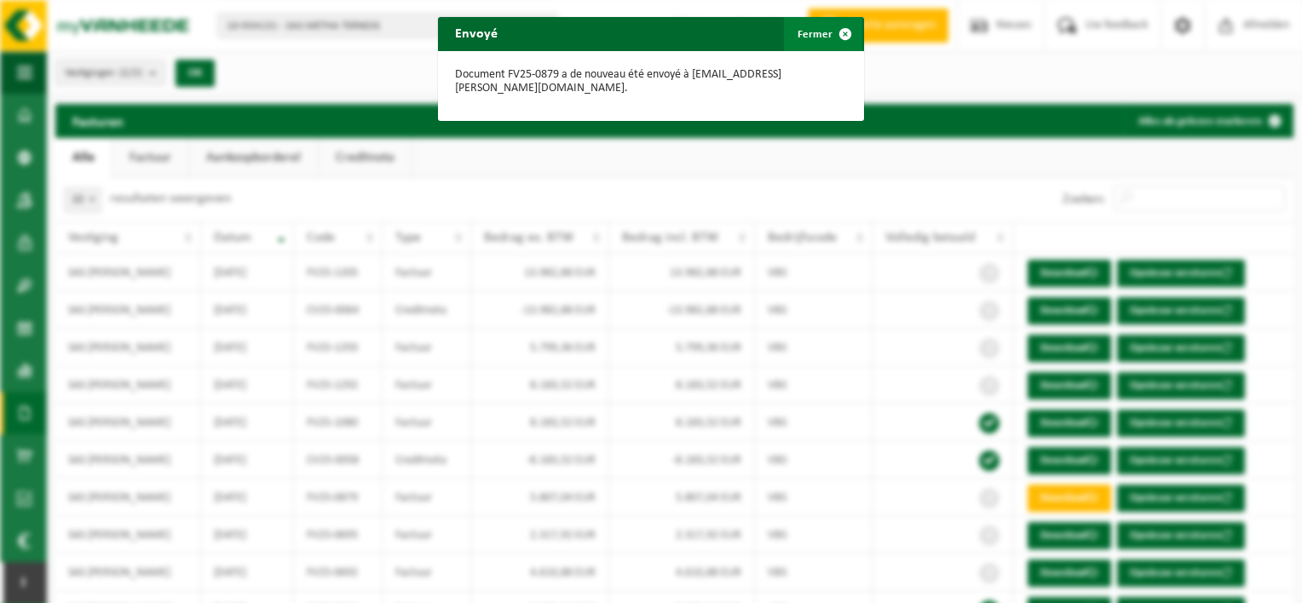
click at [832, 41] on span "button" at bounding box center [845, 34] width 34 height 34
